Goal: Browse casually: Explore the website without a specific task or goal

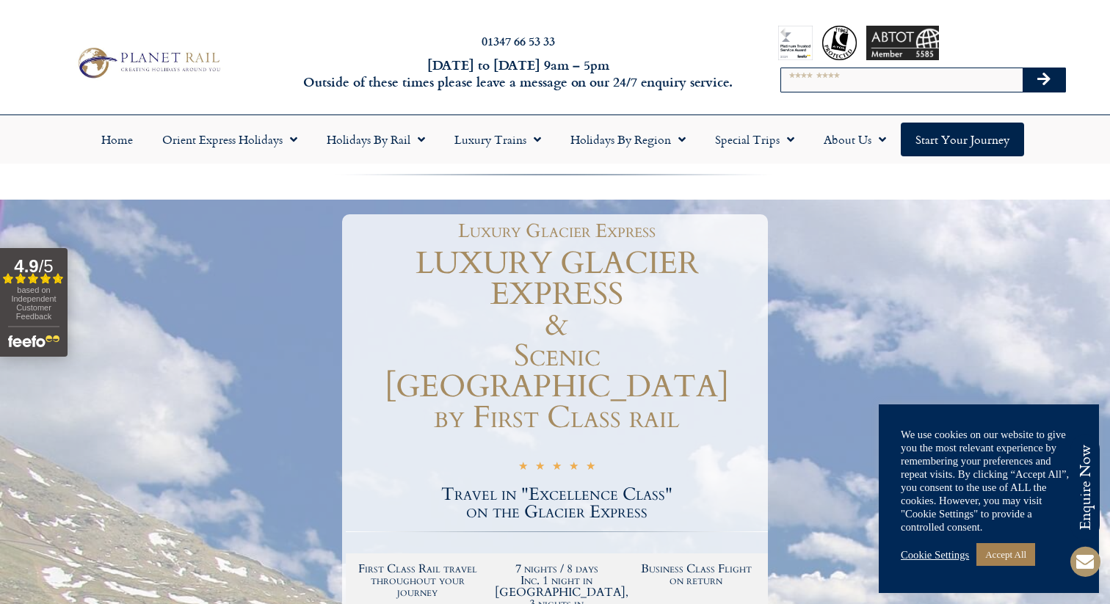
click at [553, 288] on h1 "LUXURY GLACIER EXPRESS & Scenic Switzerland by First Class rail" at bounding box center [557, 340] width 422 height 185
click at [878, 40] on div at bounding box center [902, 43] width 73 height 34
click at [833, 47] on div at bounding box center [839, 43] width 34 height 34
click at [786, 50] on div at bounding box center [795, 43] width 34 height 34
click at [947, 54] on div at bounding box center [923, 43] width 290 height 34
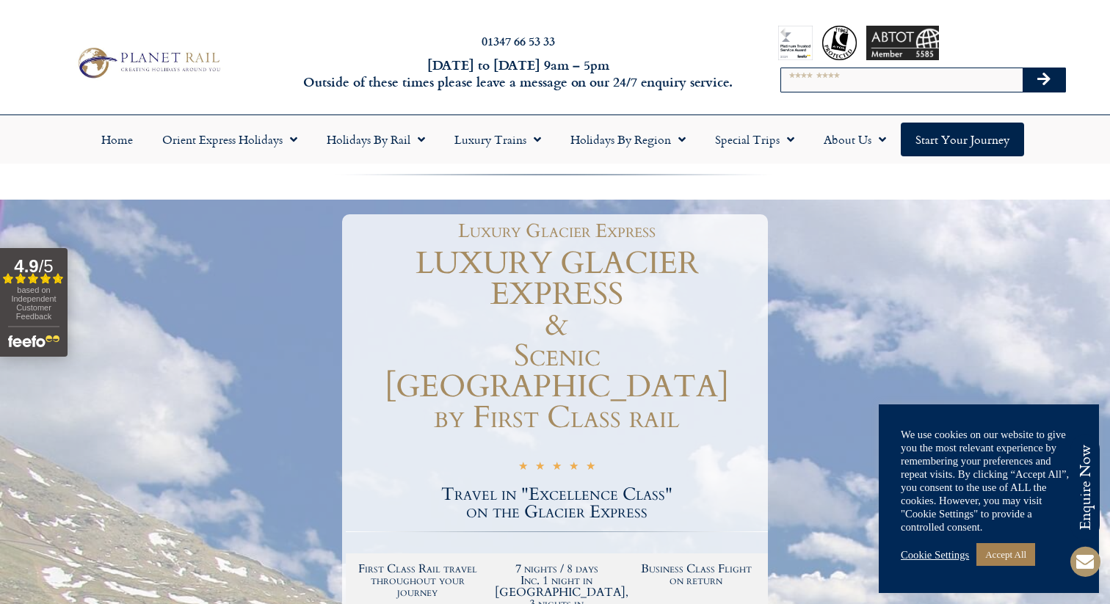
click at [913, 46] on div at bounding box center [902, 43] width 73 height 34
